Goal: Task Accomplishment & Management: Manage account settings

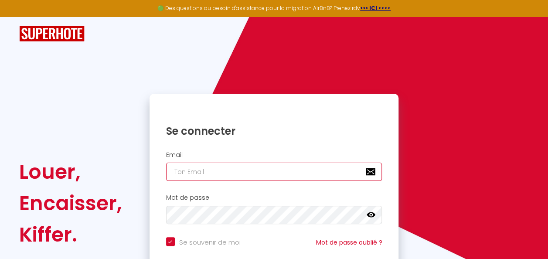
type input "[EMAIL_ADDRESS][DOMAIN_NAME]"
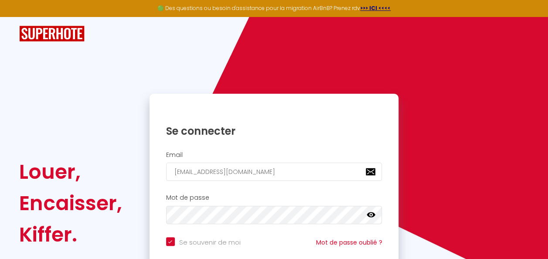
scroll to position [79, 0]
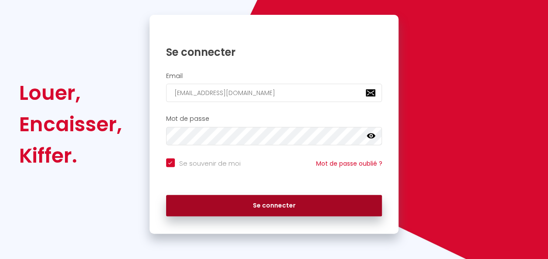
click at [327, 208] on button "Se connecter" at bounding box center [274, 206] width 216 height 22
checkbox input "true"
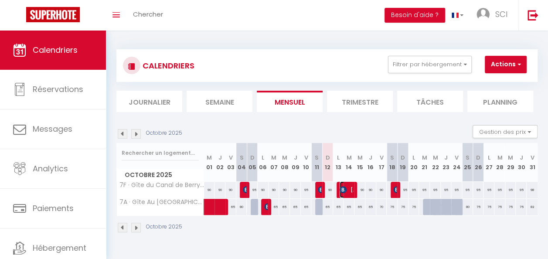
click at [340, 188] on img at bounding box center [343, 189] width 7 height 7
select select "OK"
select select "KO"
select select "0"
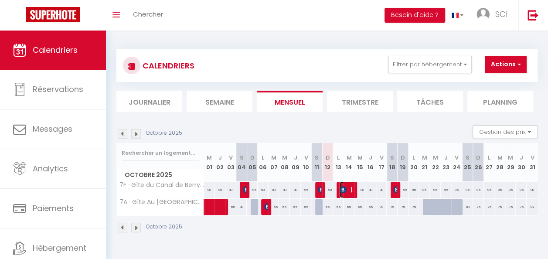
select select "1"
select select
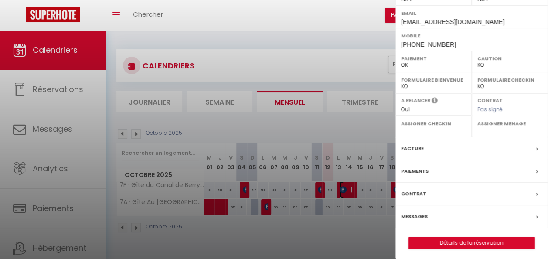
scroll to position [154, 0]
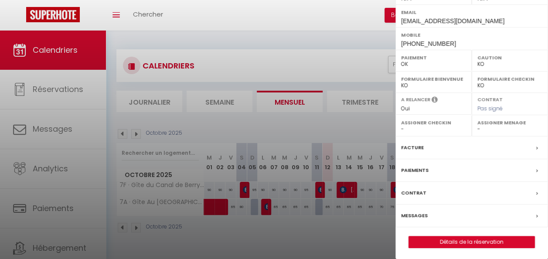
click at [487, 211] on div "Messages" at bounding box center [471, 215] width 153 height 23
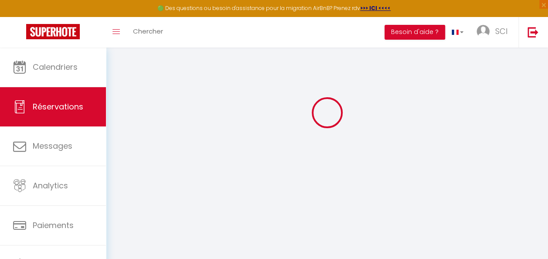
scroll to position [48, 0]
select select
checkbox input "false"
type besoin\?1 "** THIS RESERVATION HAS BEEN PRE-PAID ** BOOKING NOTE : Payment charge is EUR 3…"
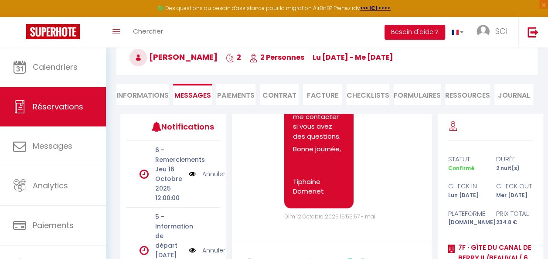
scroll to position [1267, 0]
click at [148, 99] on li "Informations" at bounding box center [142, 94] width 52 height 21
select select
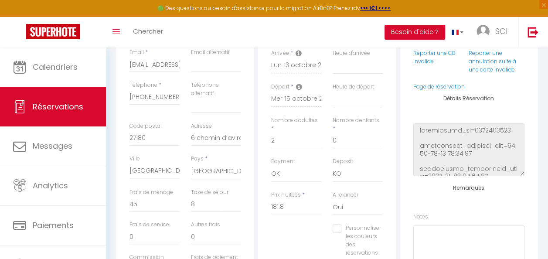
scroll to position [186, 0]
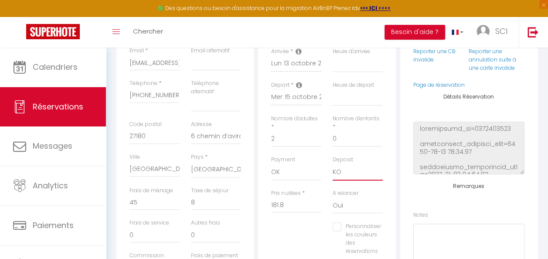
click at [350, 173] on select "OK KO" at bounding box center [358, 172] width 50 height 17
select select "15"
click at [333, 164] on select "OK KO" at bounding box center [358, 172] width 50 height 17
select select
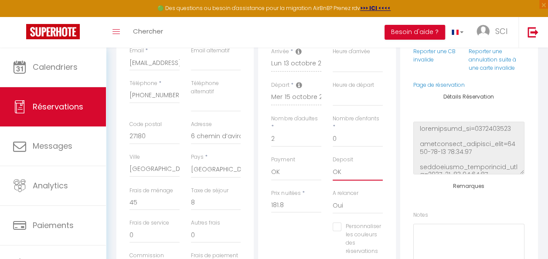
checkbox input "false"
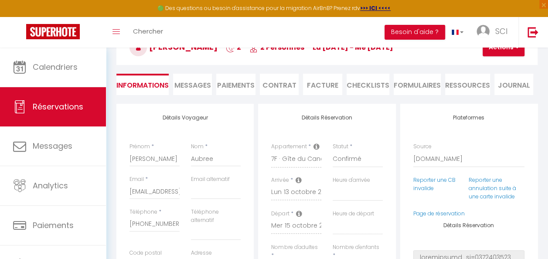
scroll to position [13, 0]
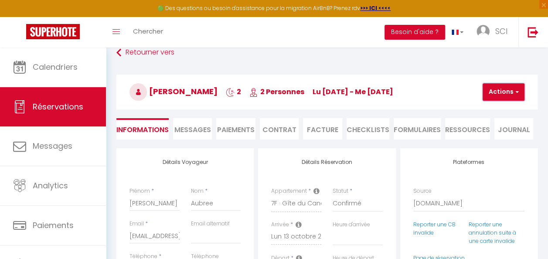
click at [505, 90] on button "Actions" at bounding box center [503, 91] width 42 height 17
click at [497, 111] on link "Enregistrer" at bounding box center [510, 110] width 69 height 11
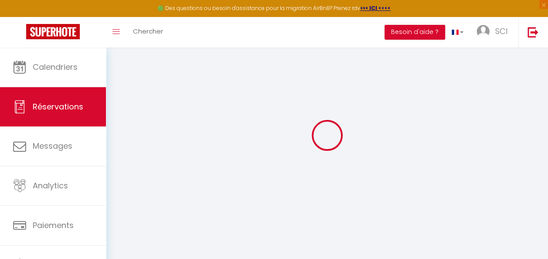
select select "not_cancelled"
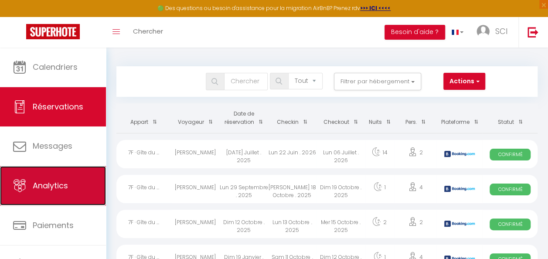
click at [68, 180] on link "Analytics" at bounding box center [53, 185] width 106 height 39
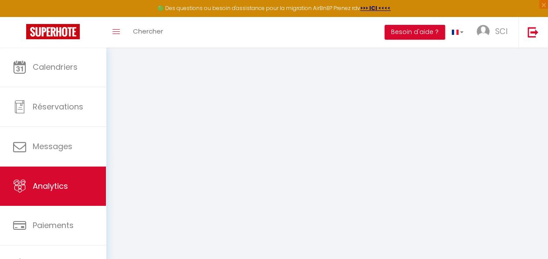
select select "2025"
select select "10"
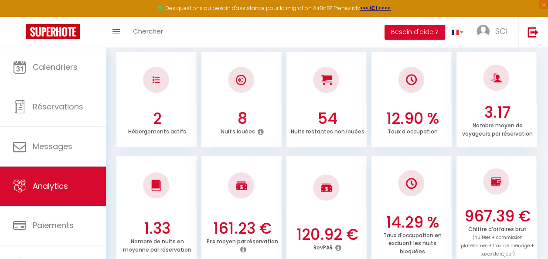
scroll to position [197, 0]
